Goal: Task Accomplishment & Management: Manage account settings

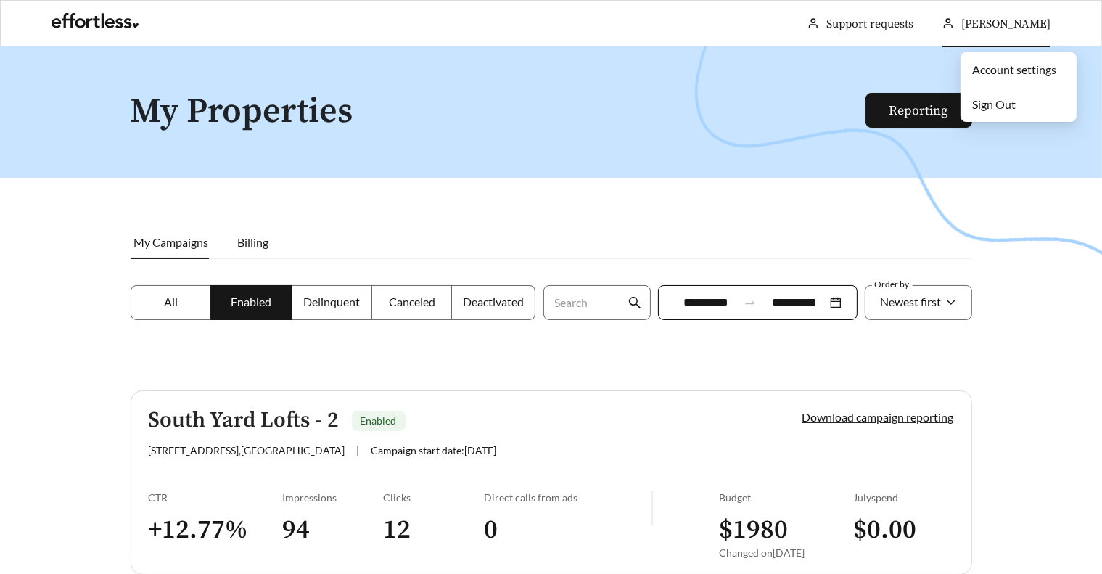
click at [1022, 22] on span "[PERSON_NAME]" at bounding box center [1006, 24] width 89 height 15
click at [1012, 98] on span "Sign Out" at bounding box center [994, 104] width 44 height 14
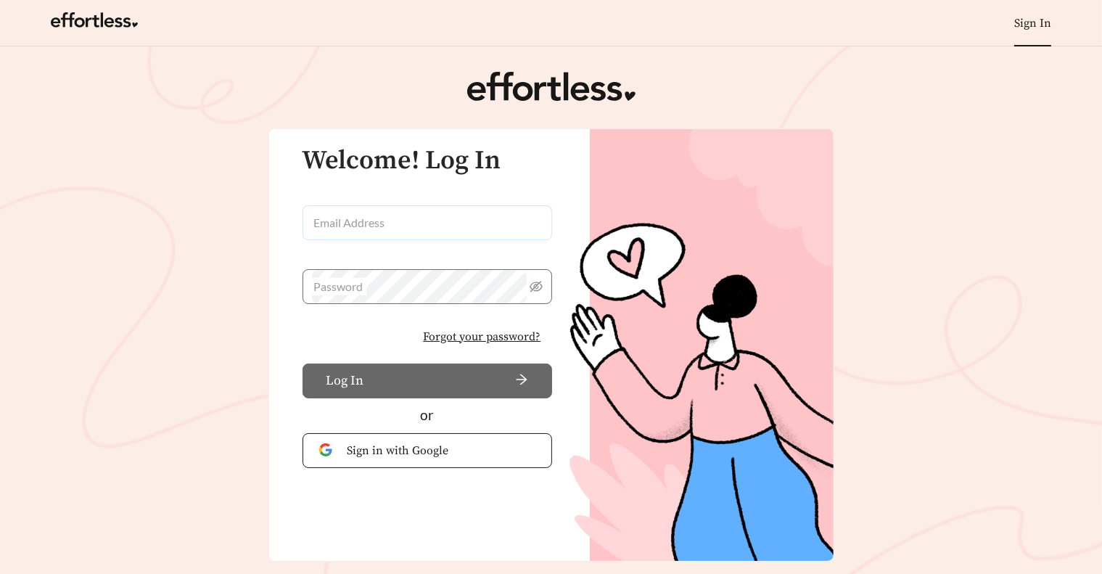
click at [422, 228] on input "Email Address" at bounding box center [428, 222] width 250 height 35
type input "**********"
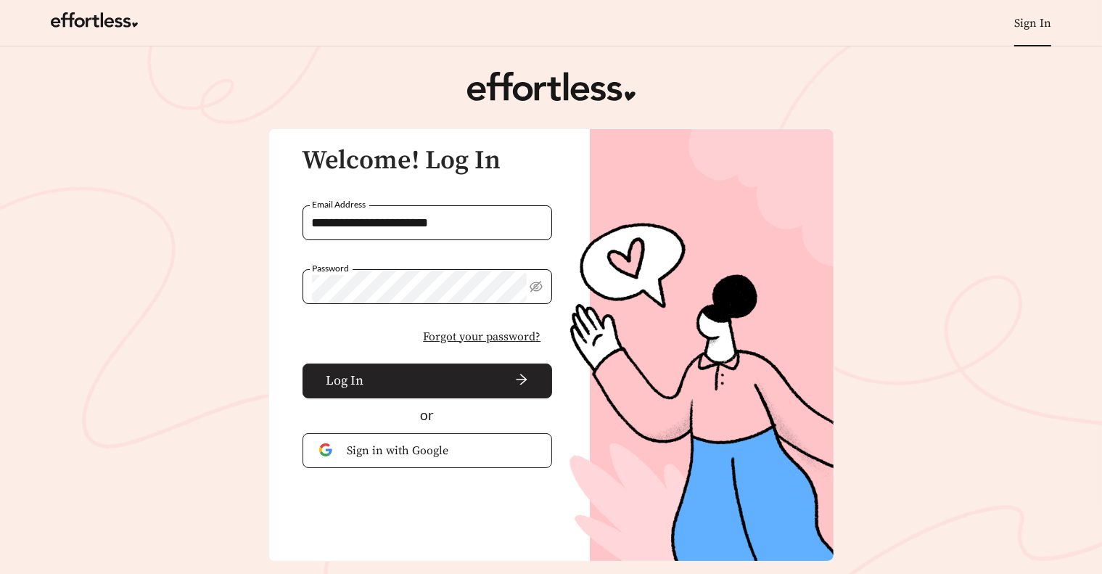
click at [416, 375] on span "arrow-right" at bounding box center [449, 381] width 159 height 16
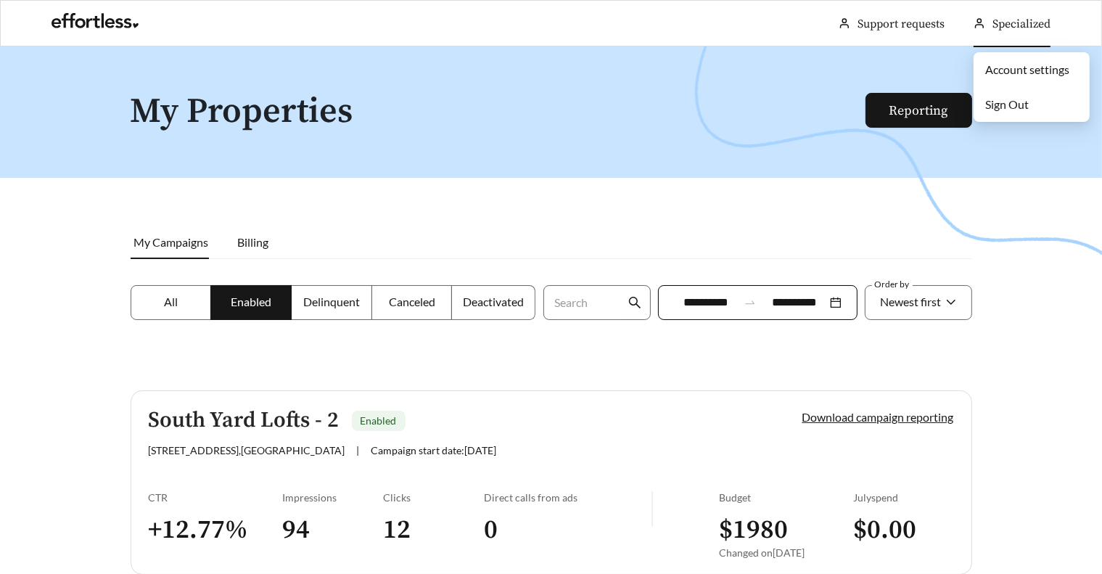
click at [1015, 106] on span "Sign Out" at bounding box center [1008, 104] width 44 height 14
